Goal: Information Seeking & Learning: Learn about a topic

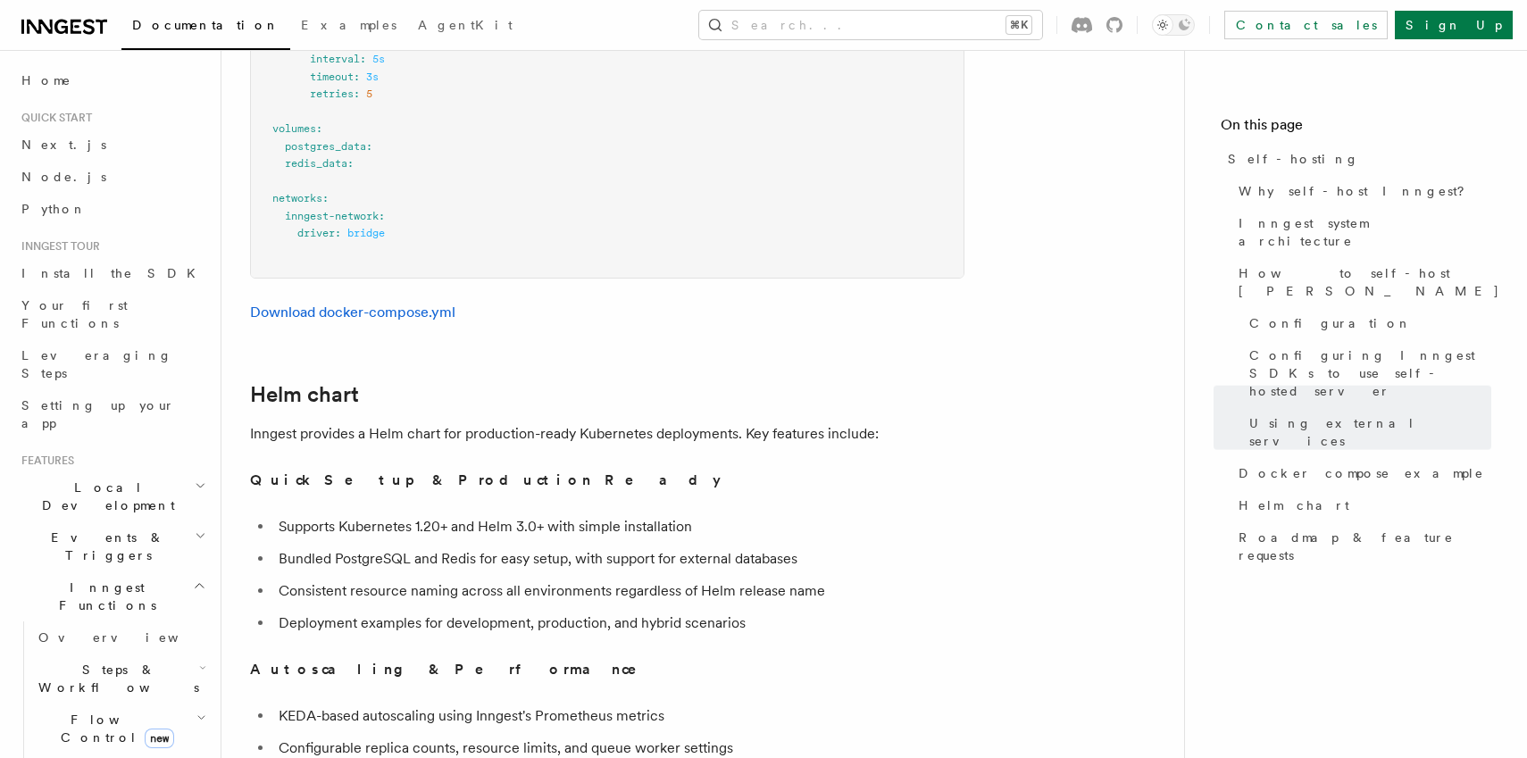
scroll to position [5841, 0]
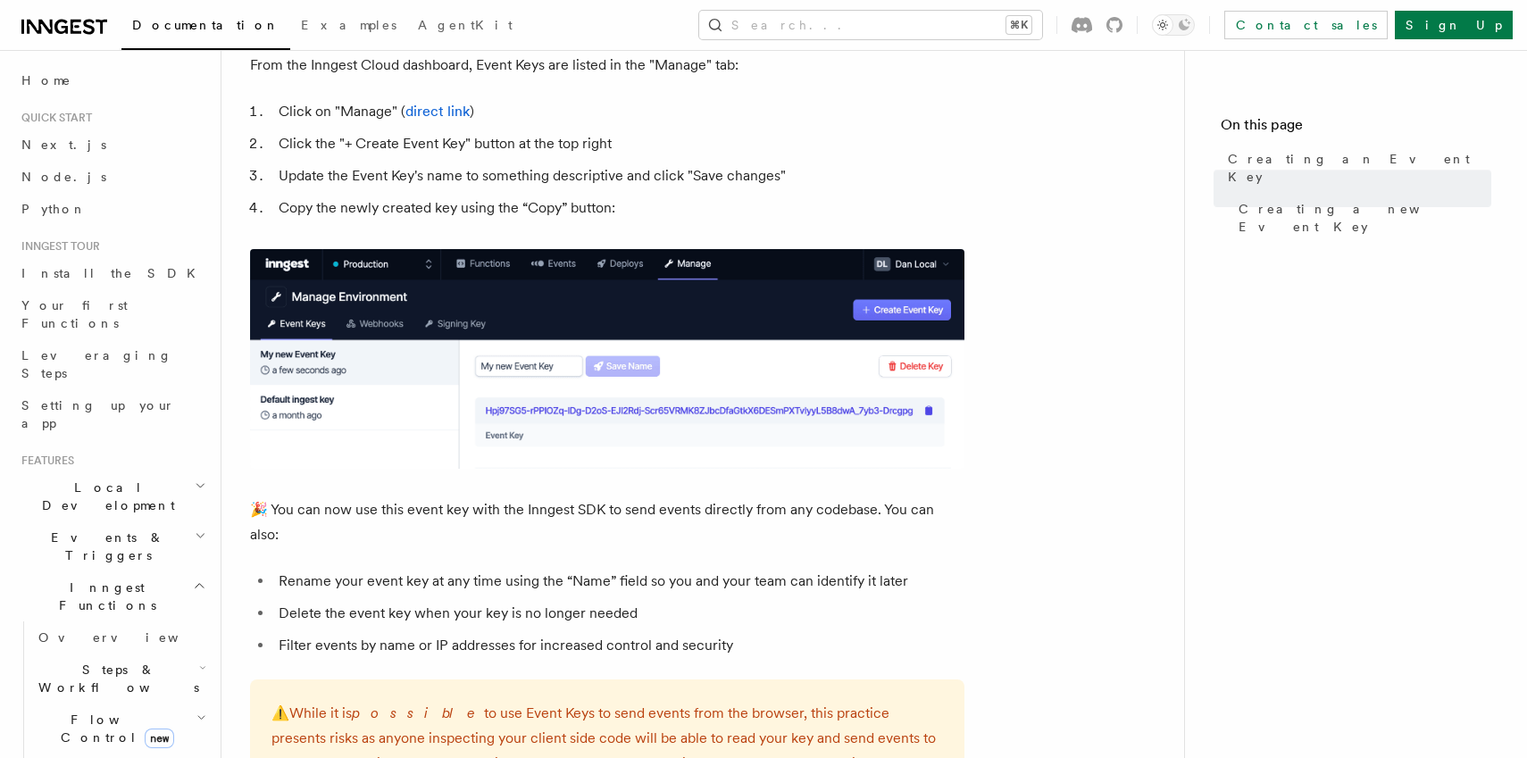
scroll to position [864, 0]
